Goal: Transaction & Acquisition: Purchase product/service

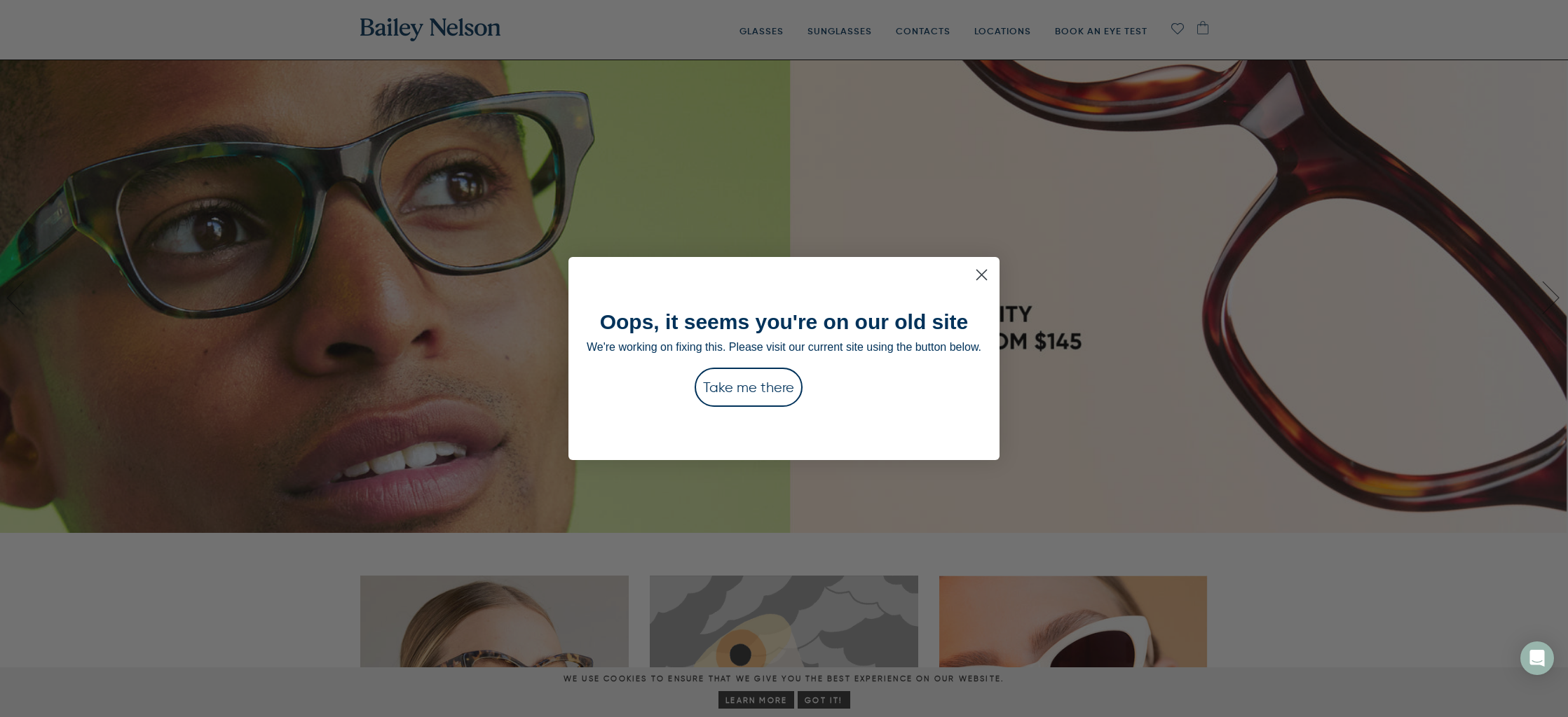
click at [986, 273] on circle "Close dialog" at bounding box center [981, 274] width 23 height 23
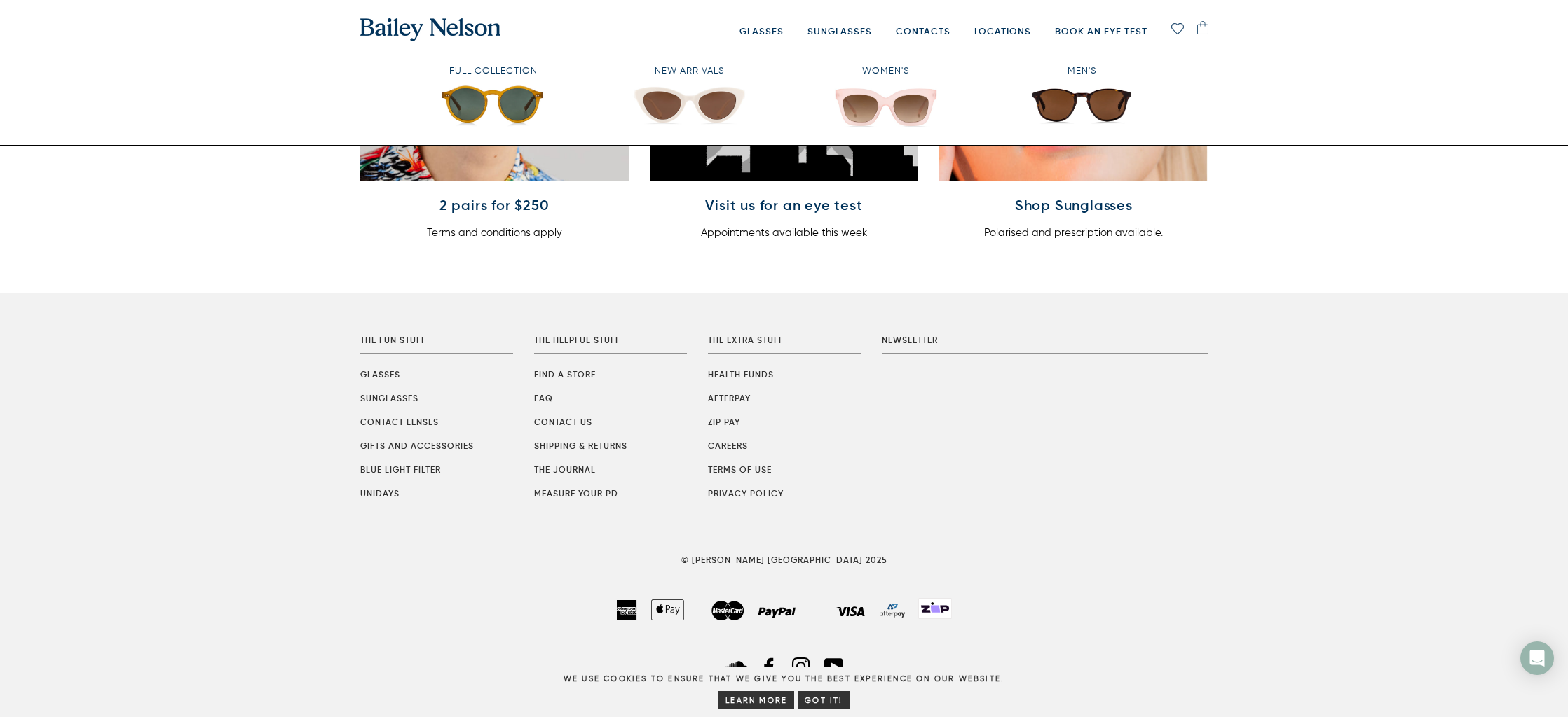
scroll to position [641, 0]
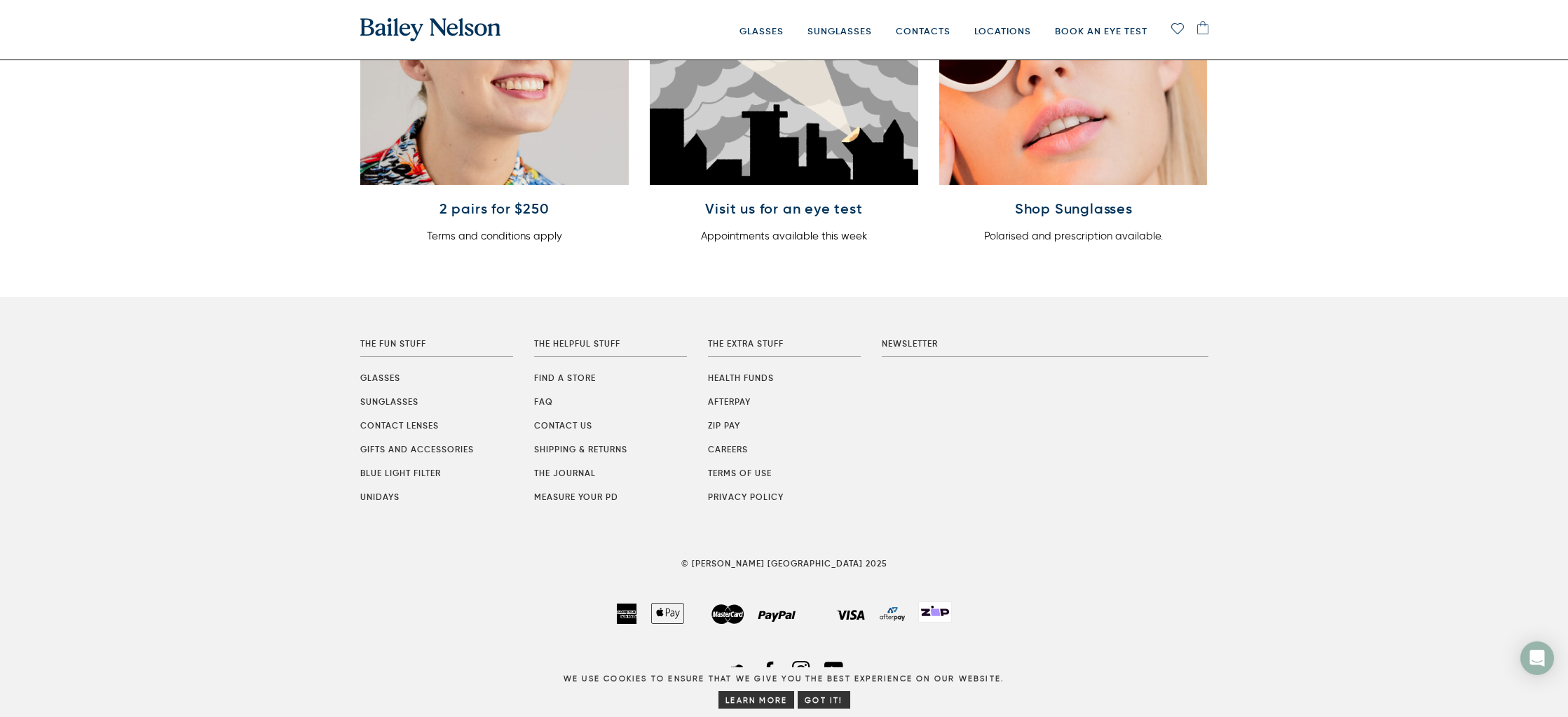
click at [409, 419] on li "Contact Lenses" at bounding box center [436, 425] width 153 height 13
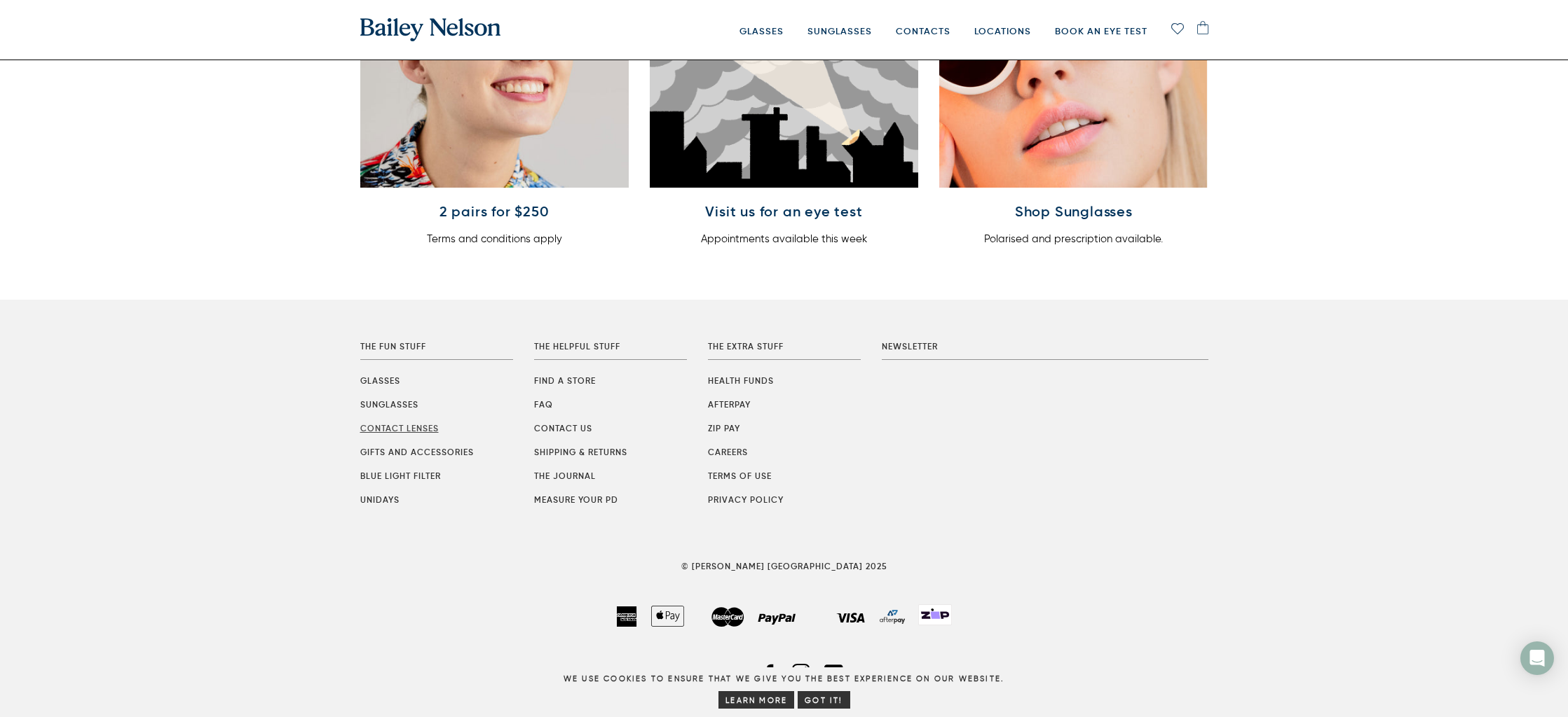
click at [404, 422] on li "Contact Lenses" at bounding box center [436, 428] width 153 height 13
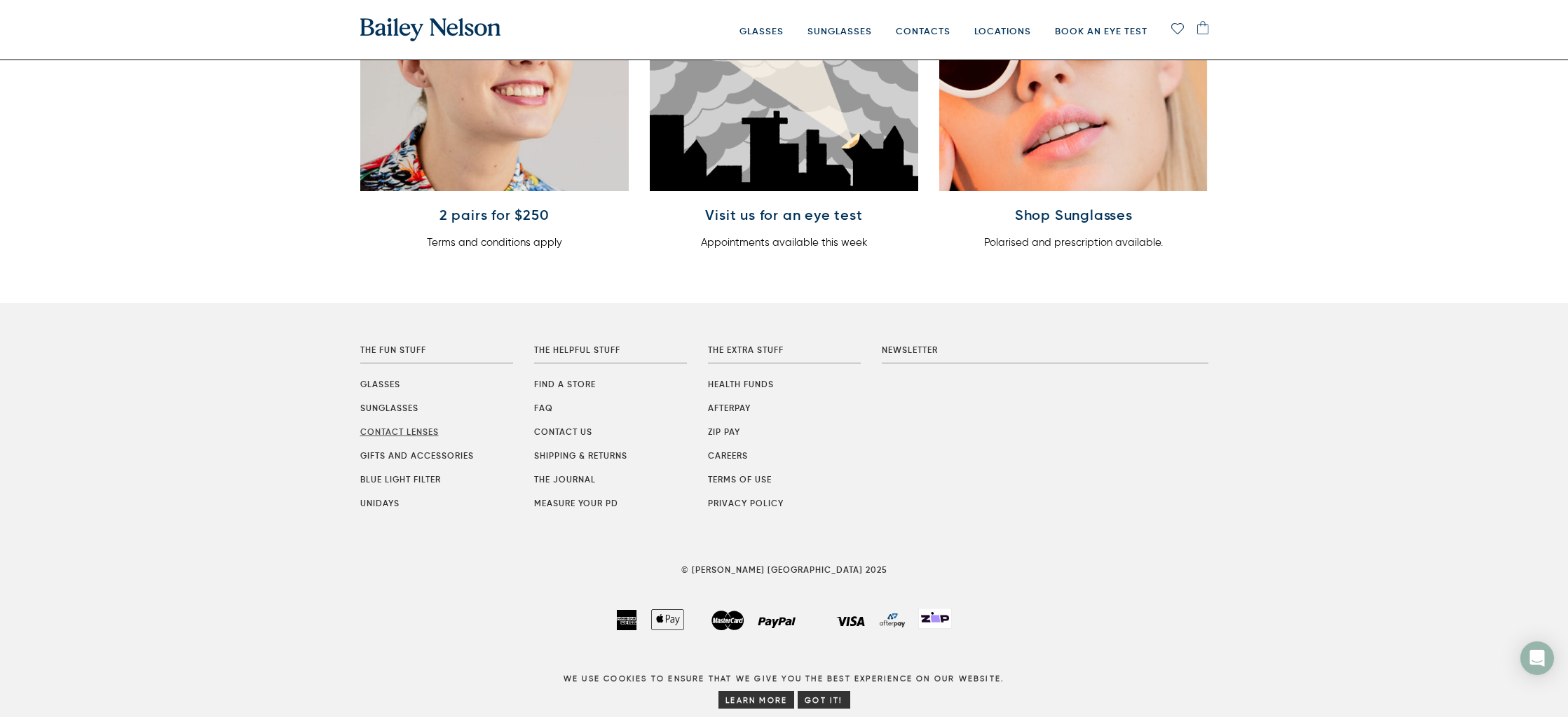
click at [400, 432] on link "Contact Lenses" at bounding box center [400, 431] width 78 height 11
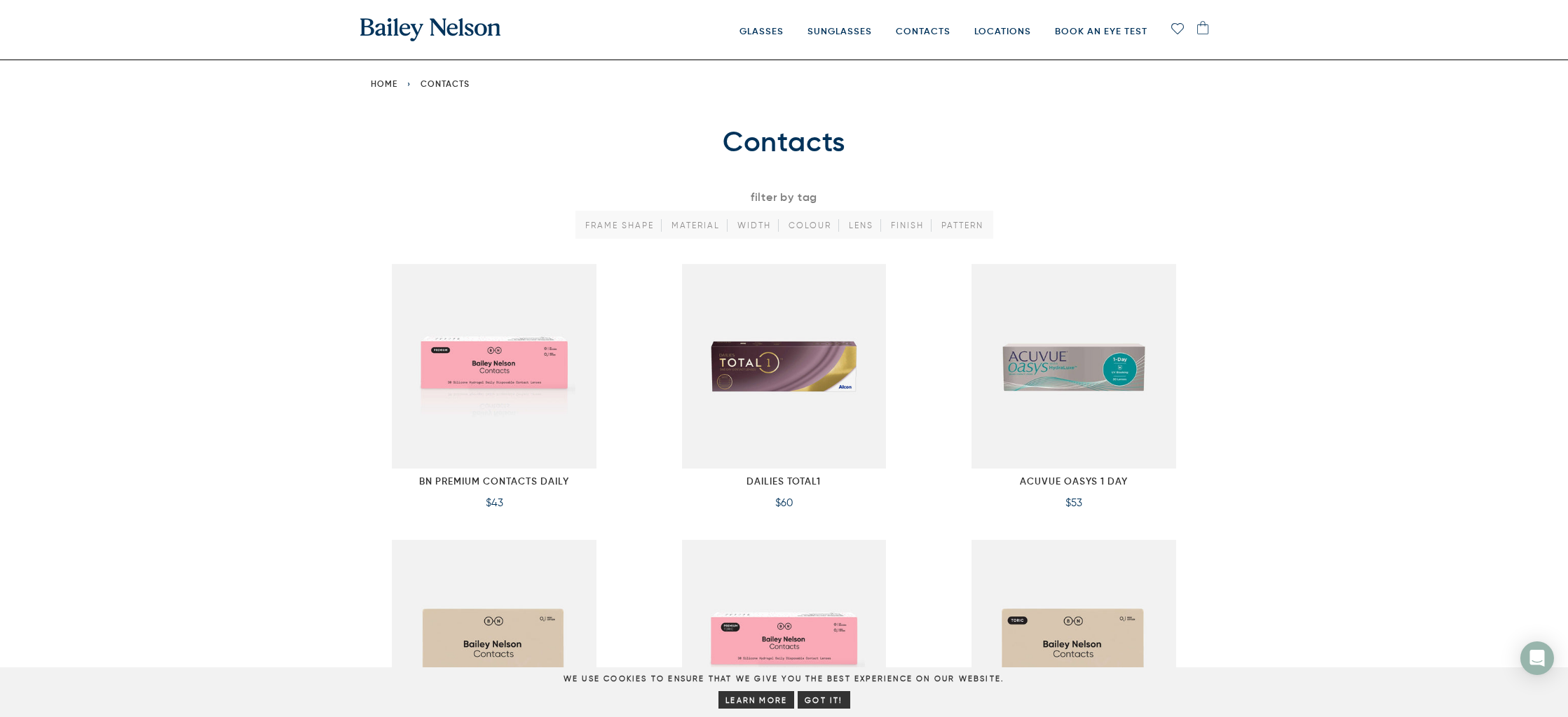
drag, startPoint x: 145, startPoint y: 226, endPoint x: 172, endPoint y: 229, distance: 27.2
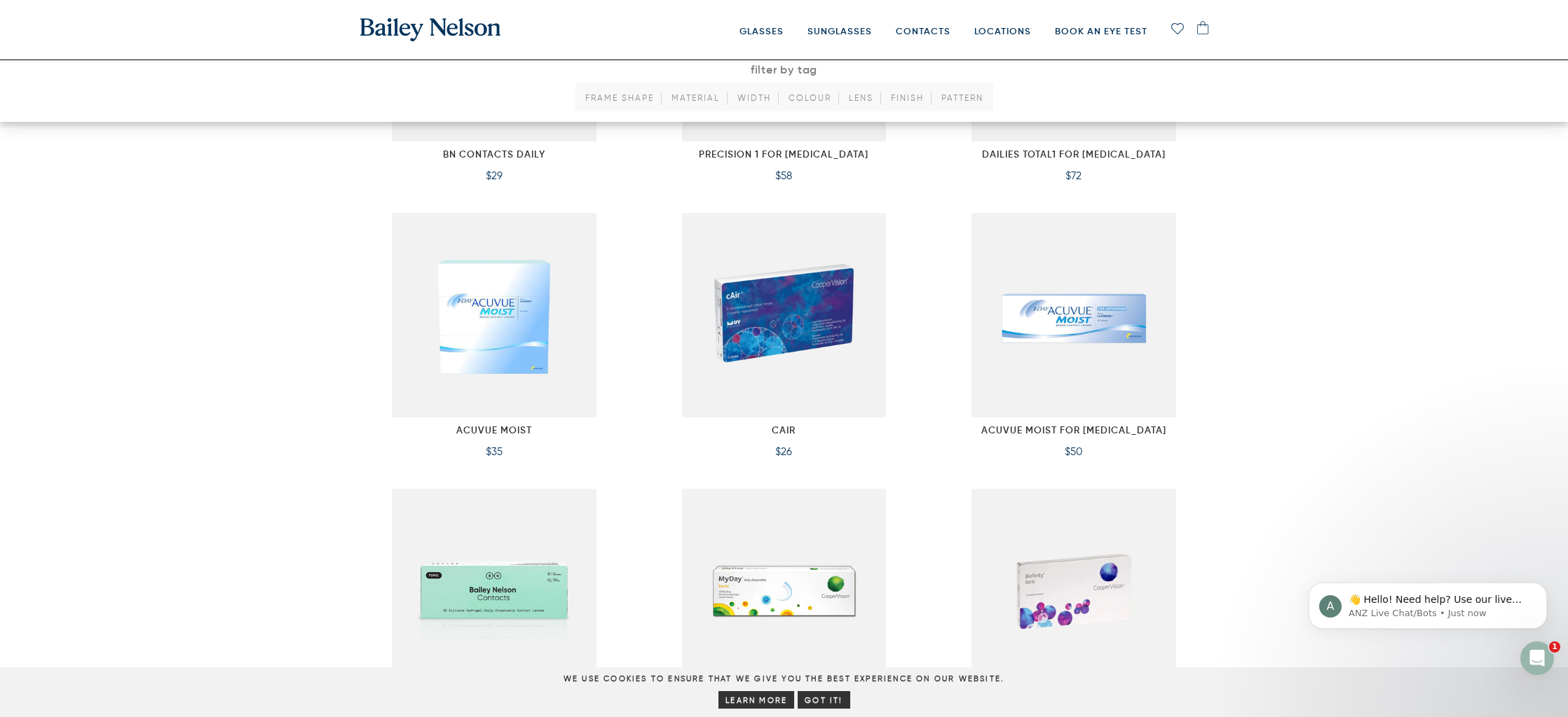
click at [505, 289] on img at bounding box center [494, 315] width 204 height 204
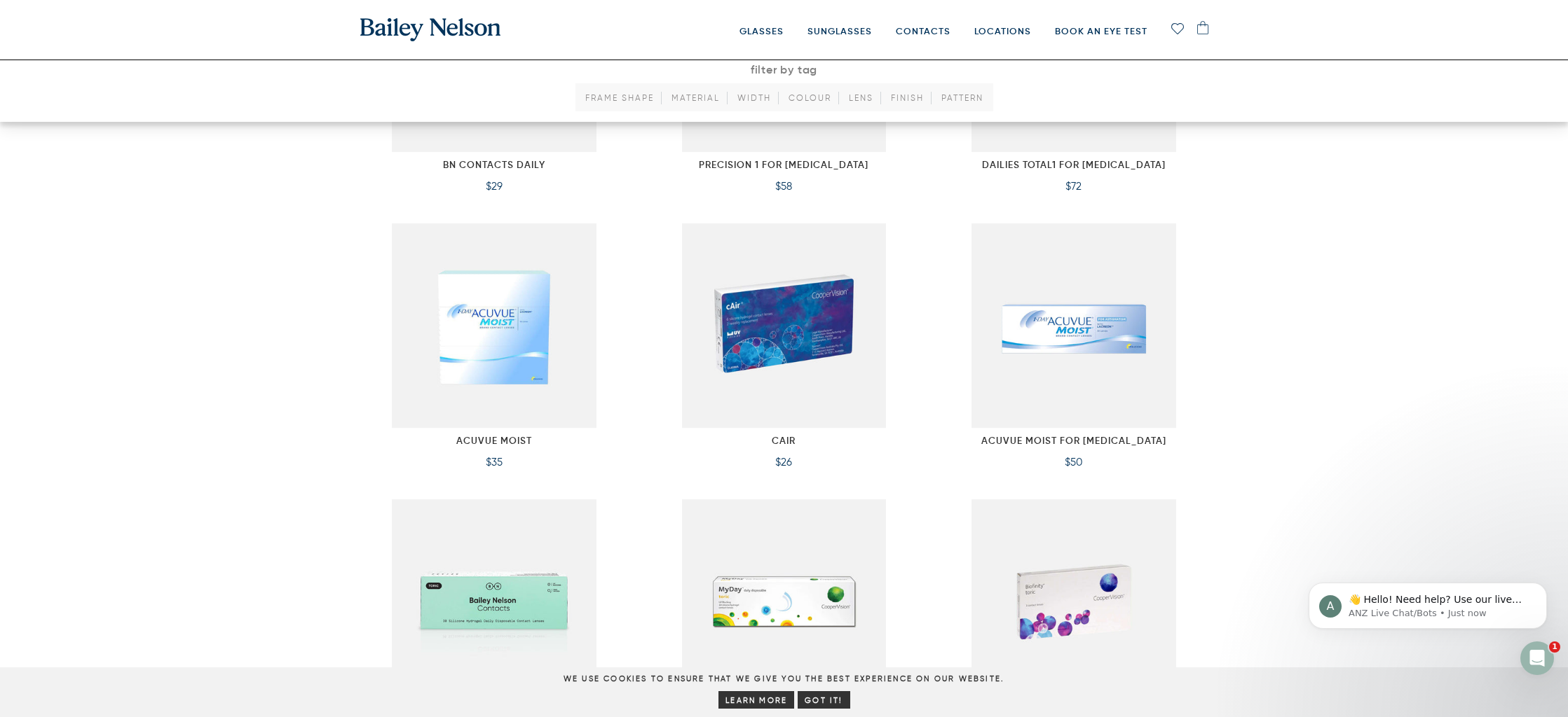
scroll to position [1414, 0]
